Goal: Task Accomplishment & Management: Use online tool/utility

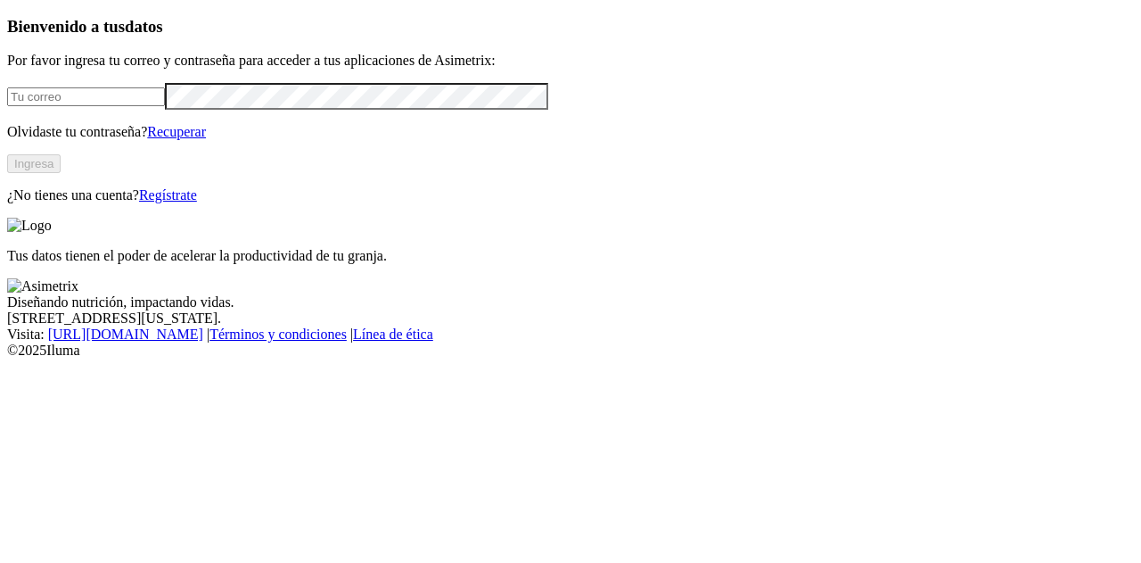
type input "[EMAIL_ADDRESS][DOMAIN_NAME]"
click at [61, 173] on button "Ingresa" at bounding box center [33, 163] width 53 height 19
